Goal: Book appointment/travel/reservation

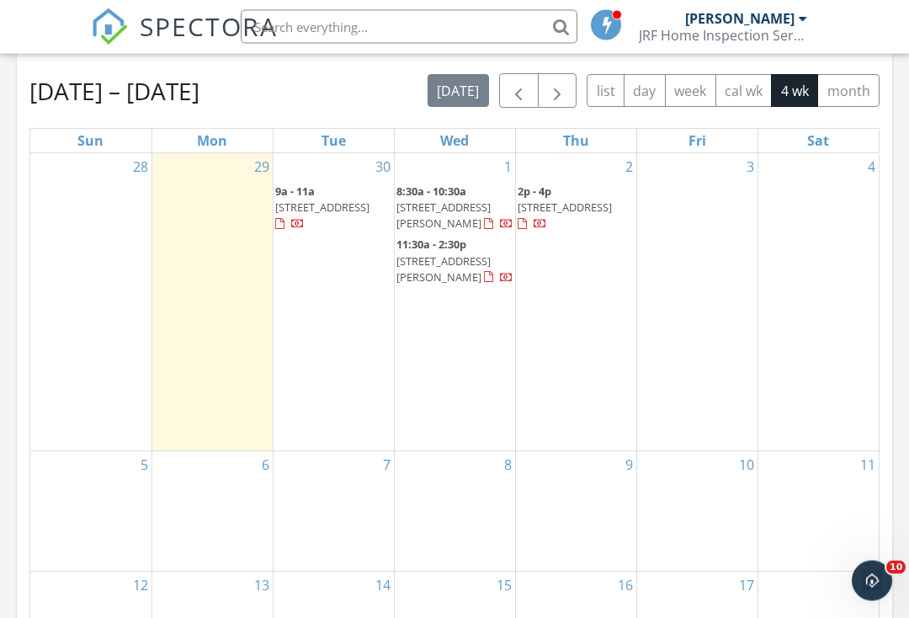
scroll to position [748, 0]
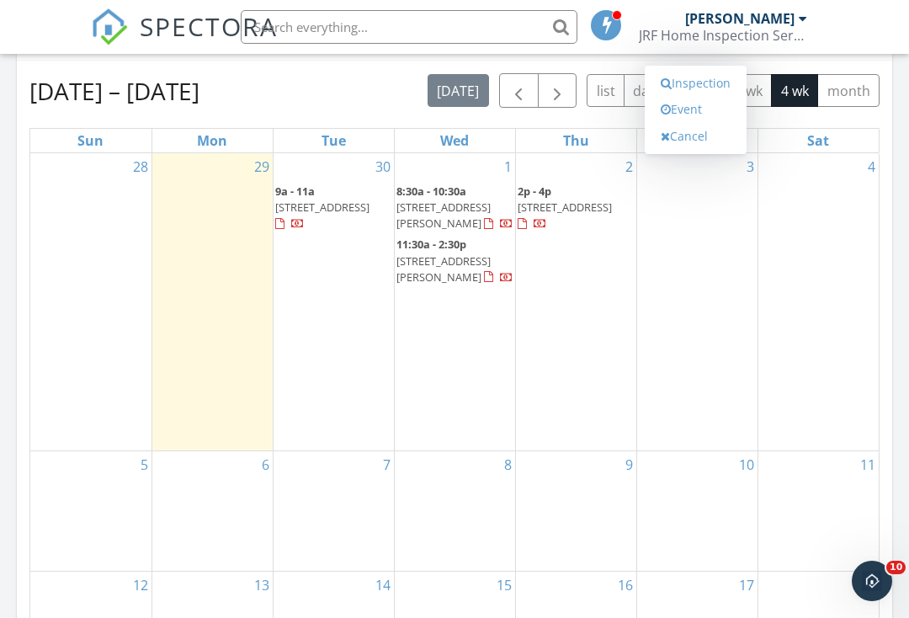
click at [720, 113] on link "Event" at bounding box center [695, 109] width 87 height 27
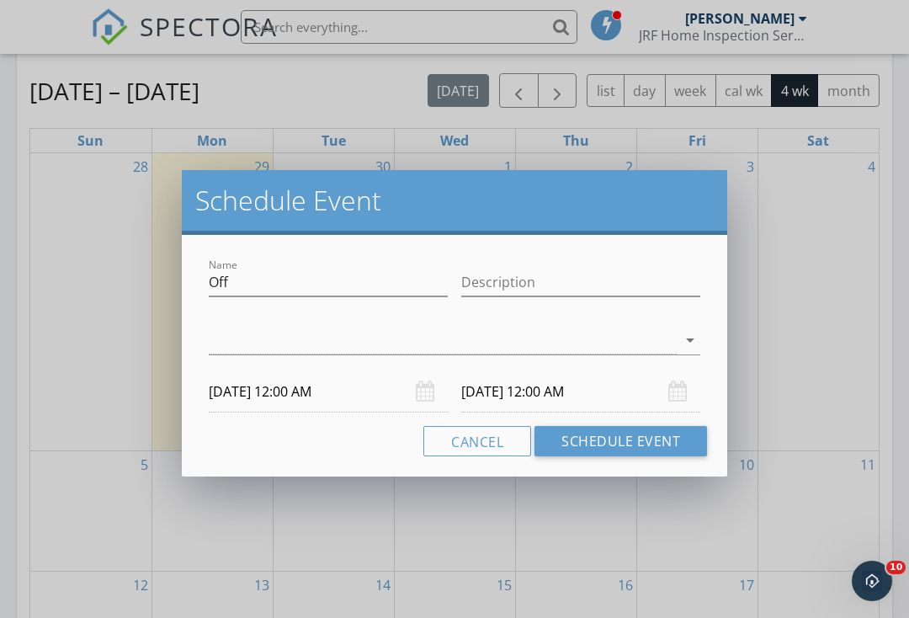
click at [640, 401] on input "[DATE] 12:00 AM" at bounding box center [580, 391] width 239 height 41
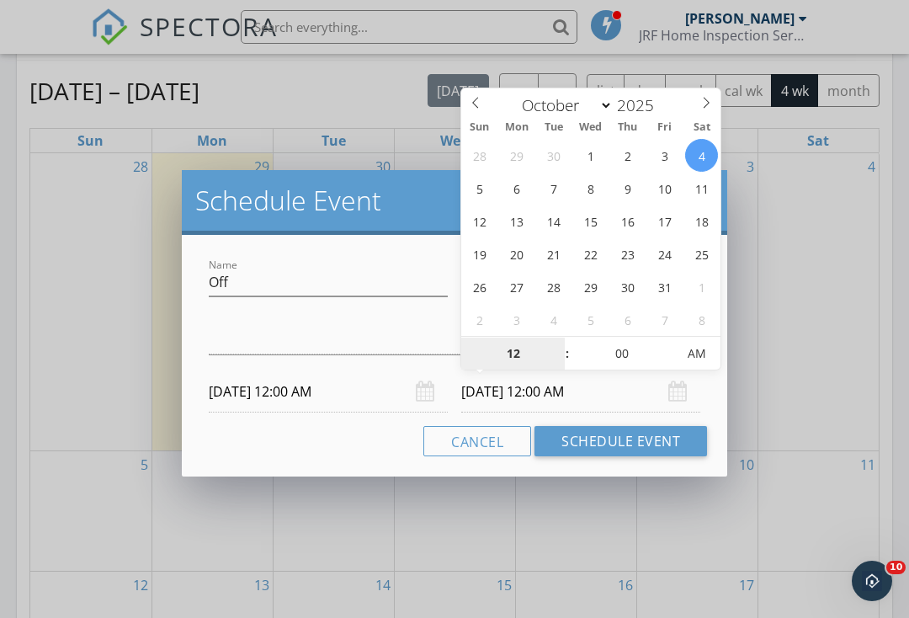
type input "[DATE] 12:00 AM"
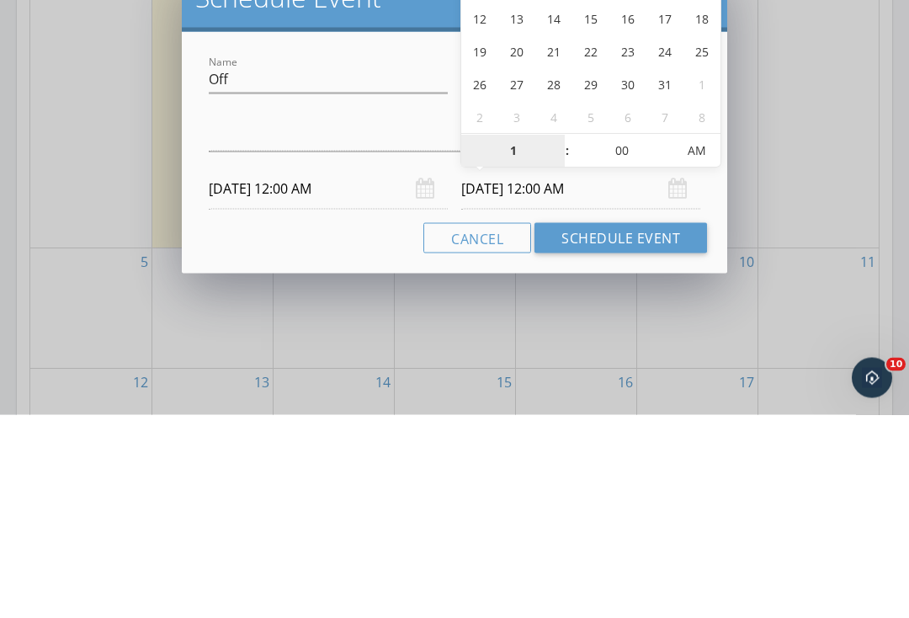
type input "12"
click at [705, 338] on span "AM" at bounding box center [696, 355] width 46 height 34
type input "[DATE] 12:00 PM"
click at [678, 426] on button "Schedule Event" at bounding box center [621, 441] width 173 height 30
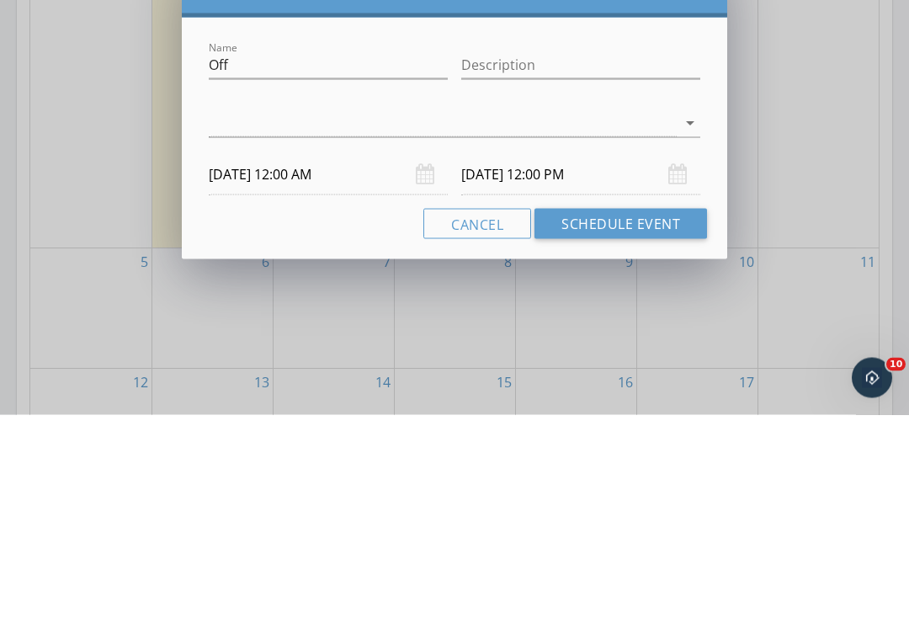
scroll to position [980, 0]
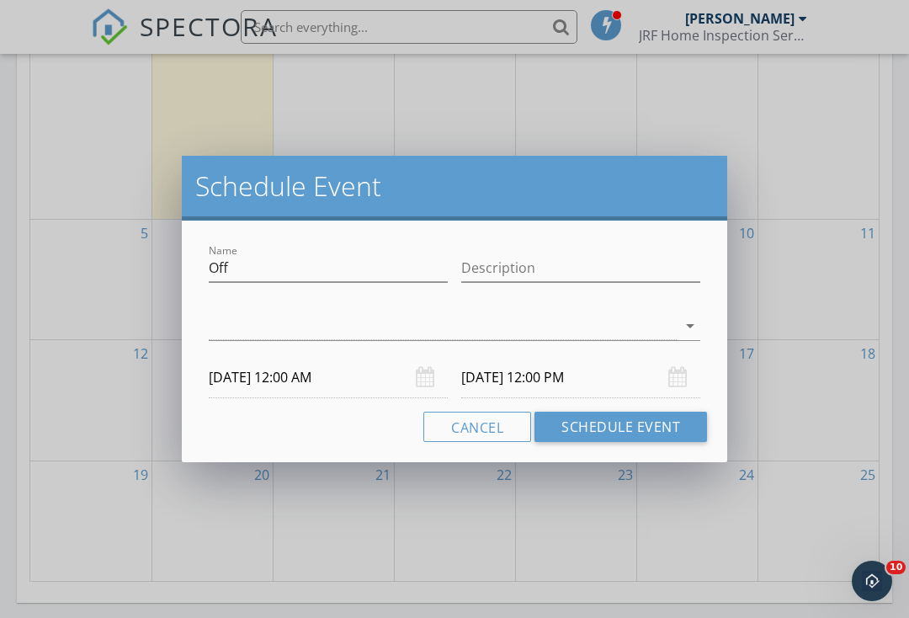
click at [700, 327] on icon "arrow_drop_down" at bounding box center [690, 326] width 20 height 20
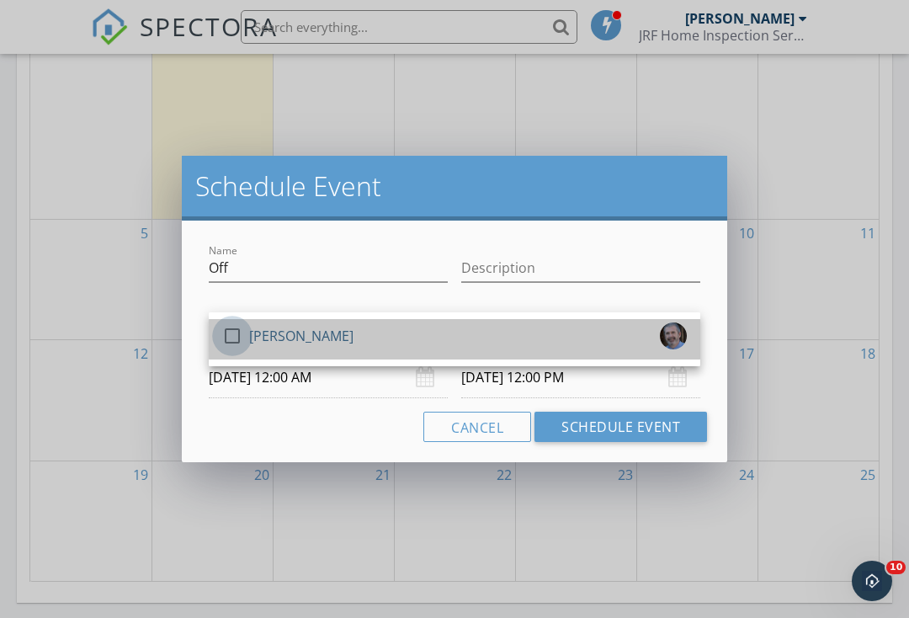
click at [236, 344] on div at bounding box center [232, 336] width 29 height 29
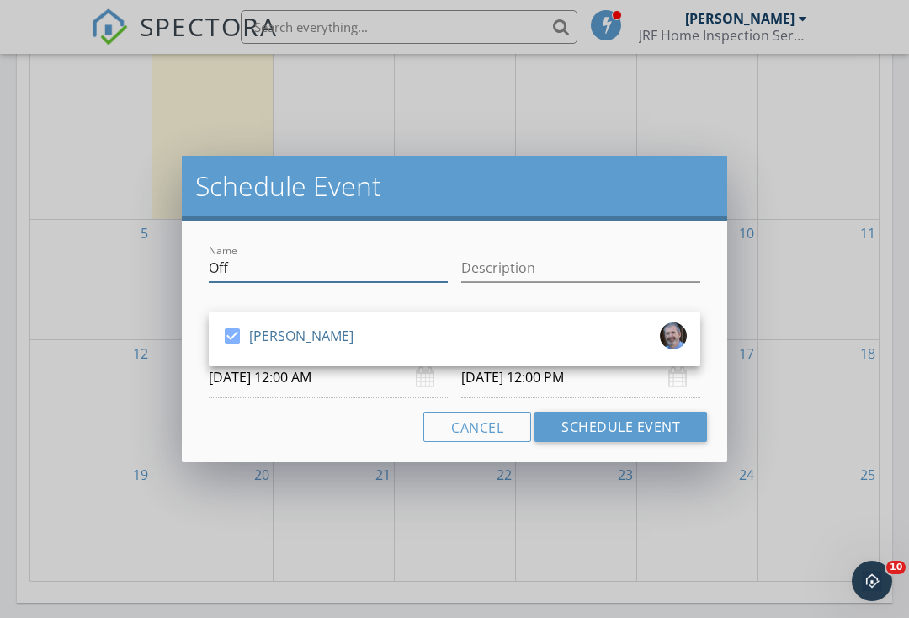
click at [269, 269] on input "Off" at bounding box center [328, 268] width 239 height 28
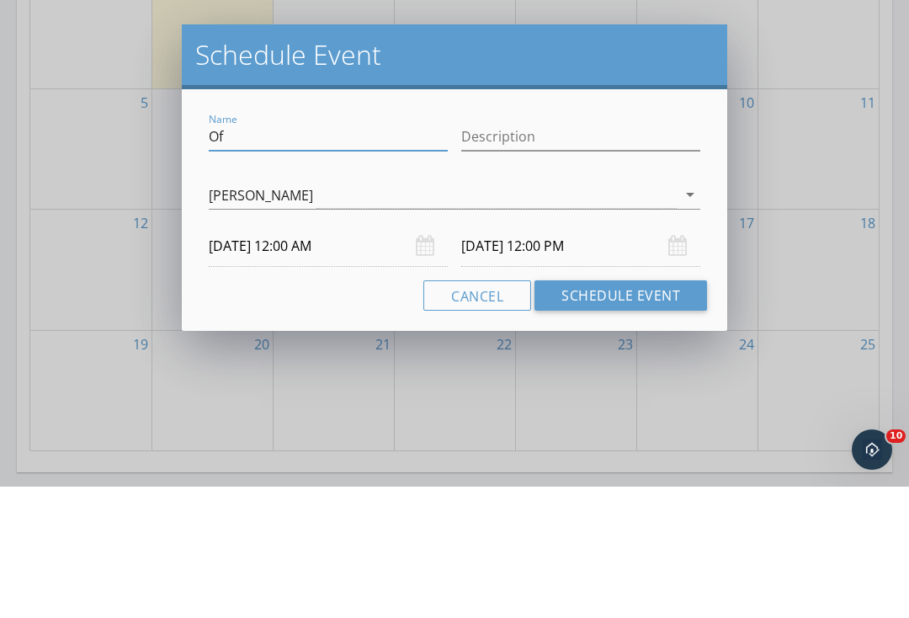
type input "O"
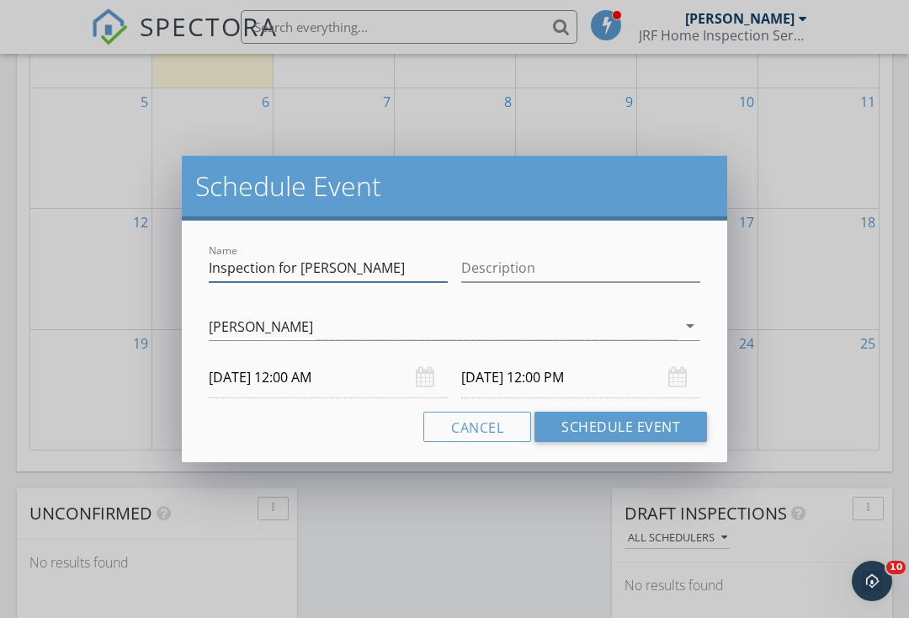
type input "Inspection for [PERSON_NAME]"
click at [665, 434] on button "Schedule Event" at bounding box center [621, 427] width 173 height 30
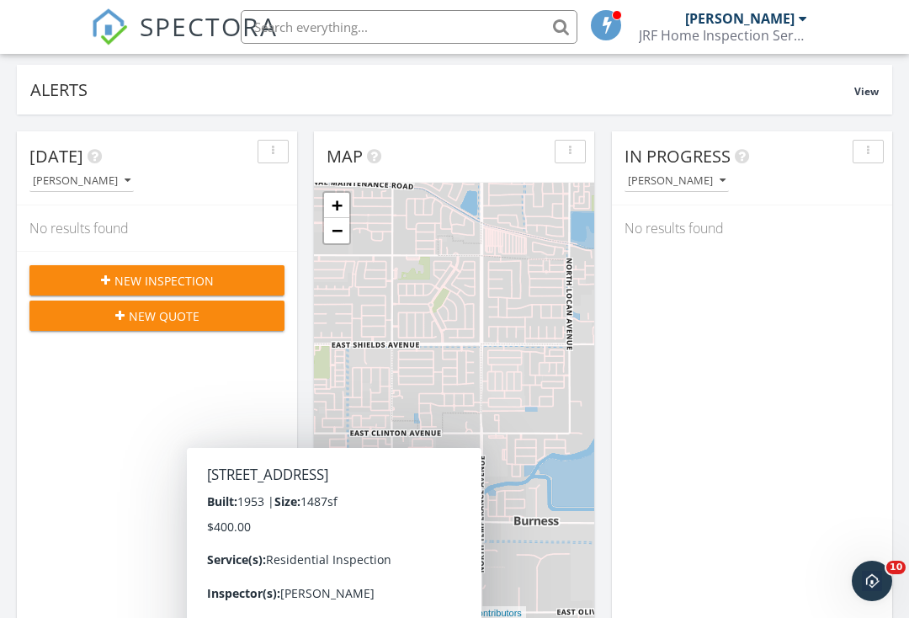
scroll to position [0, 0]
